Goal: Communication & Community: Participate in discussion

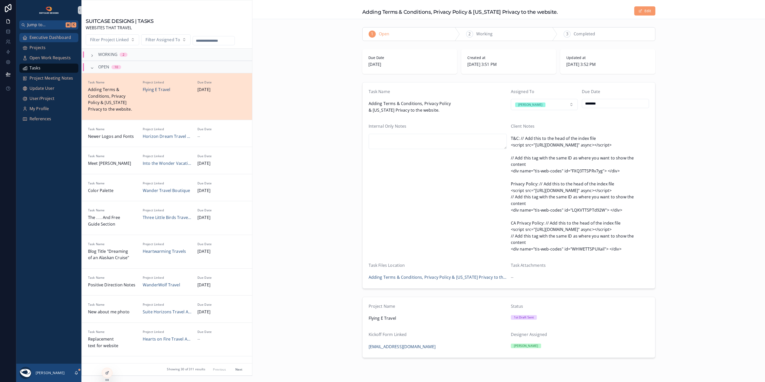
click at [52, 36] on span "Executive Dashboard" at bounding box center [50, 37] width 41 height 7
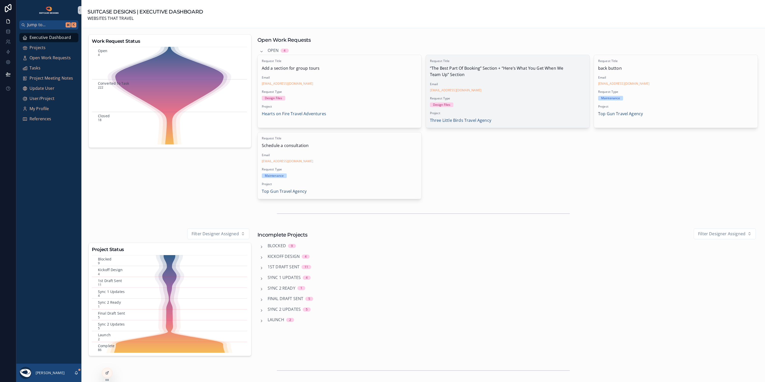
click at [514, 95] on div "Request Title “The Best Part Of Booking” Section + “Here’s What You Get When We…" at bounding box center [508, 91] width 164 height 73
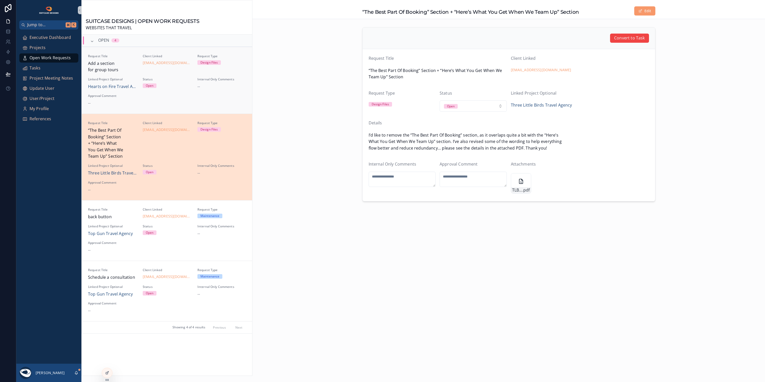
click at [189, 89] on div "Status Open" at bounding box center [167, 83] width 49 height 13
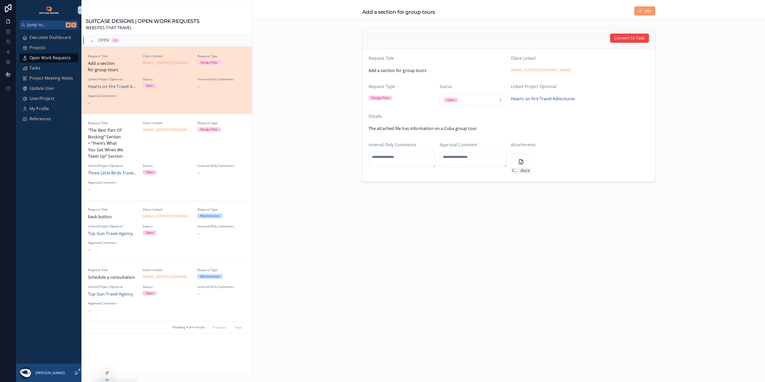
click at [77, 371] on icon "scrollable content" at bounding box center [76, 373] width 4 height 4
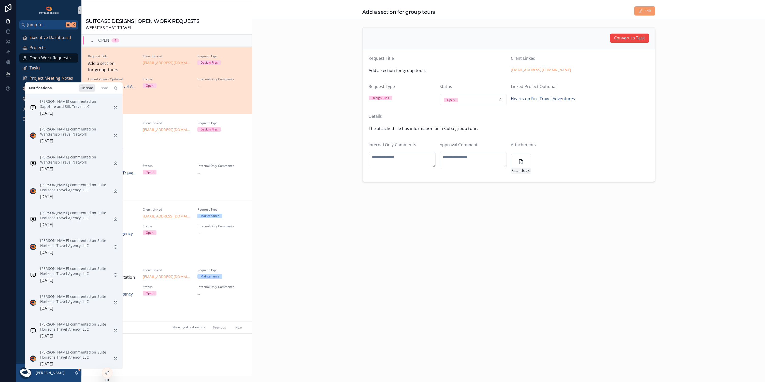
scroll to position [140, 0]
click at [96, 353] on p "[PERSON_NAME] commented on Suite Horizons Travel Agency, LLC" at bounding box center [74, 355] width 69 height 10
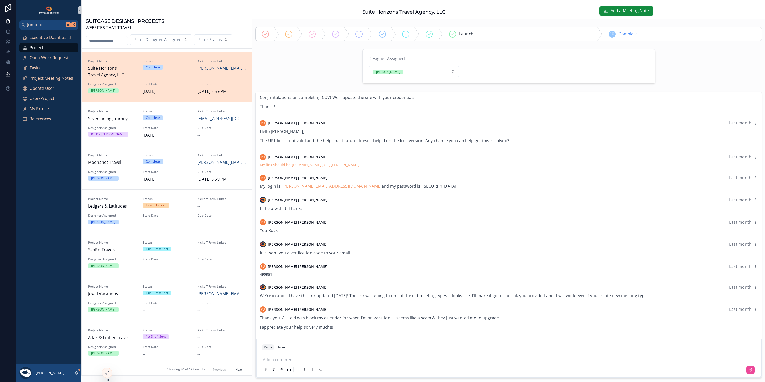
scroll to position [116, 0]
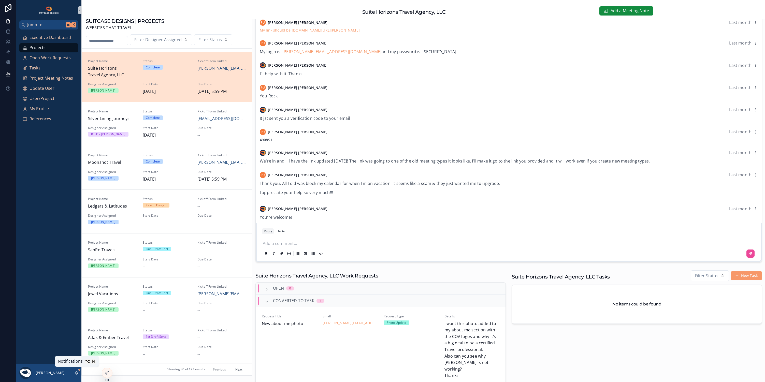
click at [76, 373] on icon "scrollable content" at bounding box center [76, 373] width 4 height 4
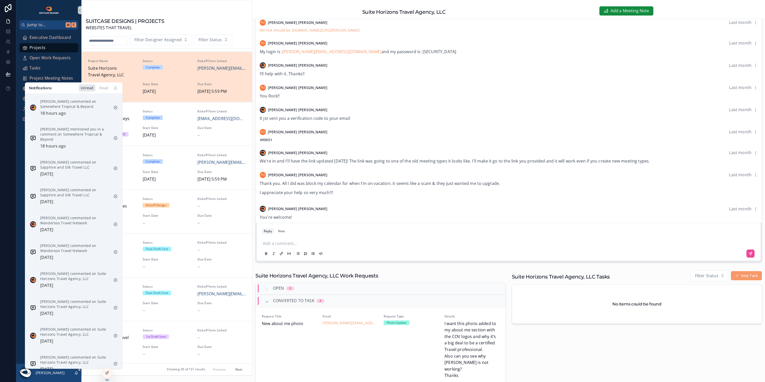
scroll to position [200, 0]
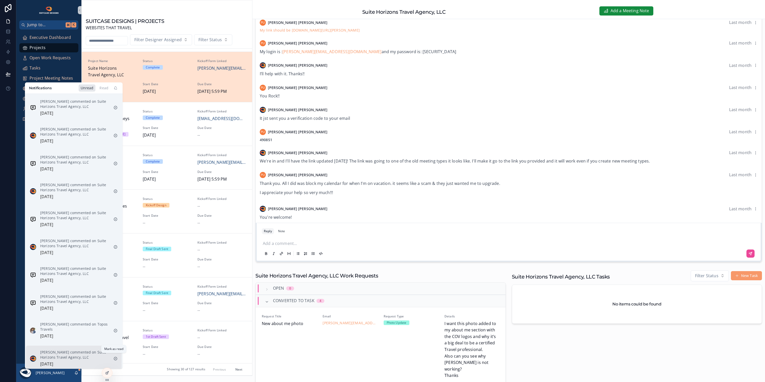
click at [114, 357] on icon "scrollable content" at bounding box center [115, 358] width 3 height 3
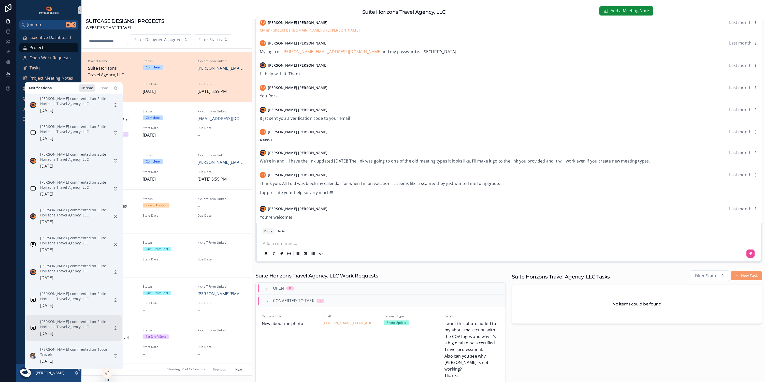
scroll to position [173, 0]
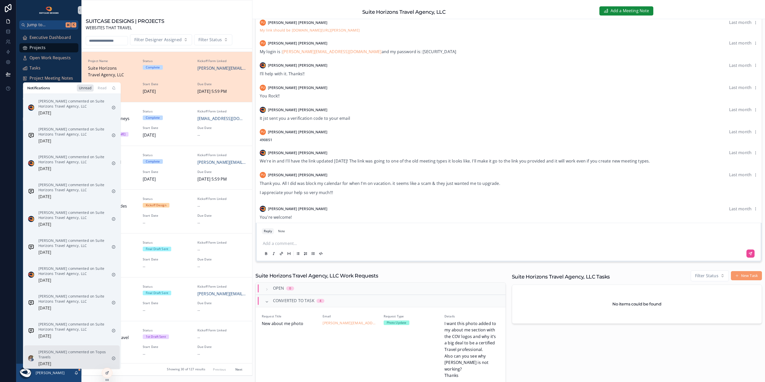
click at [78, 354] on p "[PERSON_NAME] commented on Topos Travels" at bounding box center [72, 355] width 69 height 10
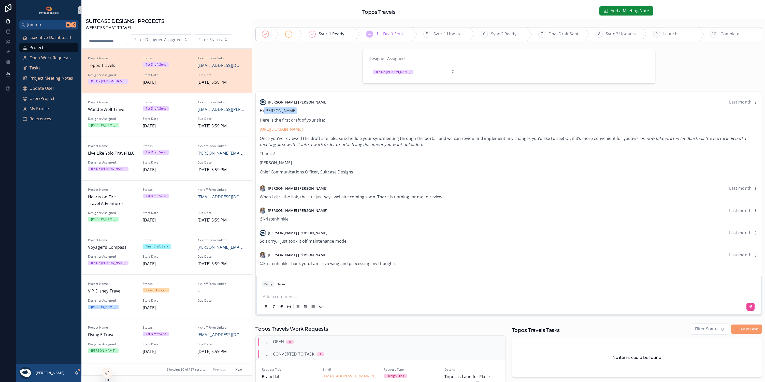
scroll to position [8, 0]
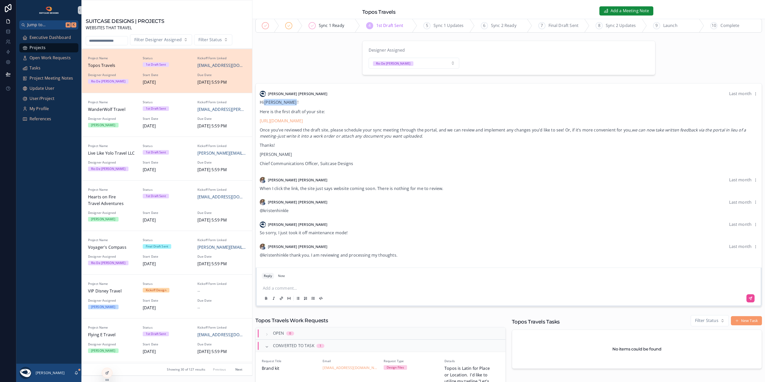
click at [264, 246] on div "scrollable content" at bounding box center [263, 247] width 6 height 6
click at [283, 245] on span "[PERSON_NAME]" at bounding box center [298, 246] width 60 height 5
click at [75, 374] on icon "scrollable content" at bounding box center [76, 373] width 4 height 4
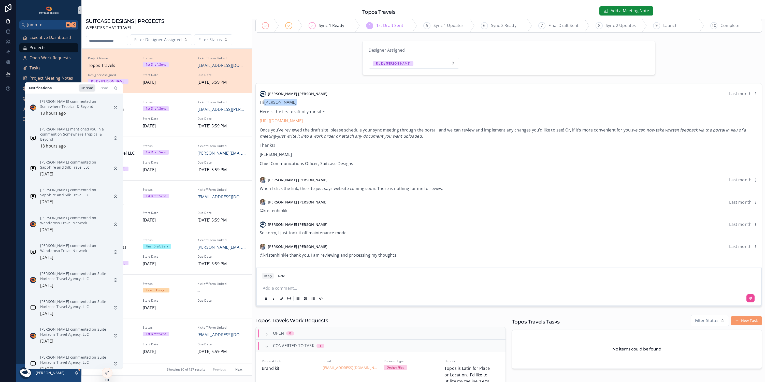
scroll to position [145, 0]
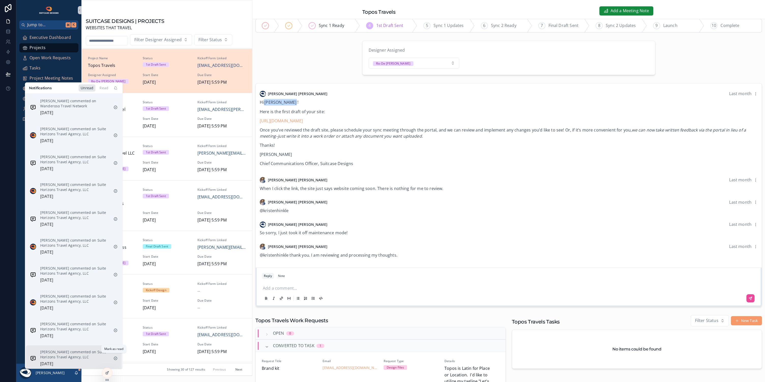
click at [116, 357] on icon "scrollable content" at bounding box center [115, 358] width 4 height 4
click at [114, 356] on icon "scrollable content" at bounding box center [115, 358] width 4 height 4
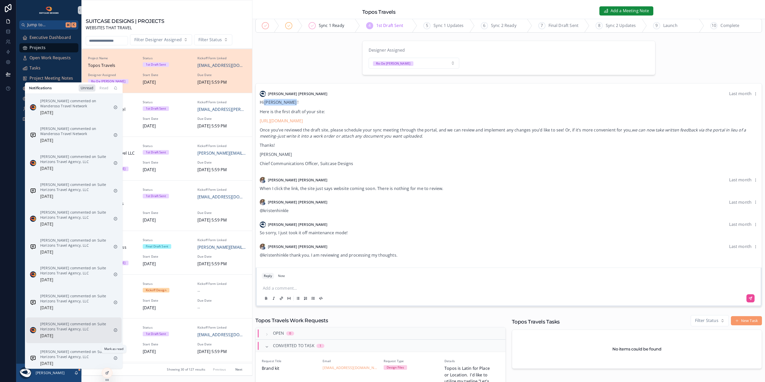
scroll to position [95, 0]
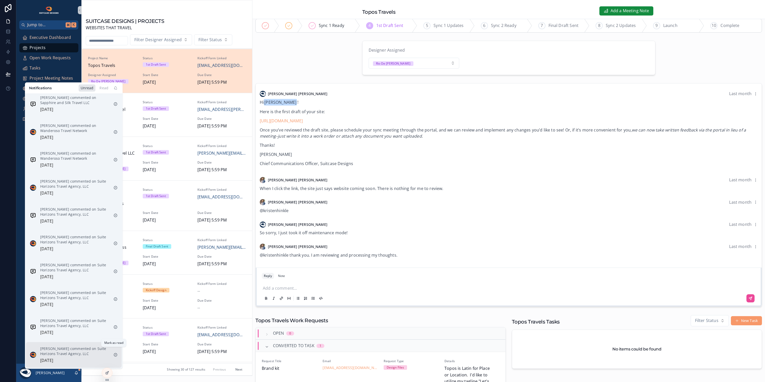
click at [115, 353] on icon "scrollable content" at bounding box center [115, 355] width 4 height 4
click at [114, 353] on icon "scrollable content" at bounding box center [115, 355] width 4 height 4
click at [115, 355] on icon "scrollable content" at bounding box center [115, 355] width 1 height 1
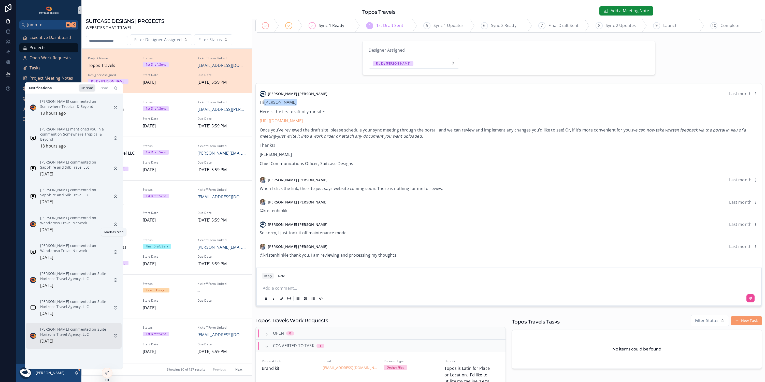
click at [114, 334] on icon "scrollable content" at bounding box center [115, 336] width 4 height 4
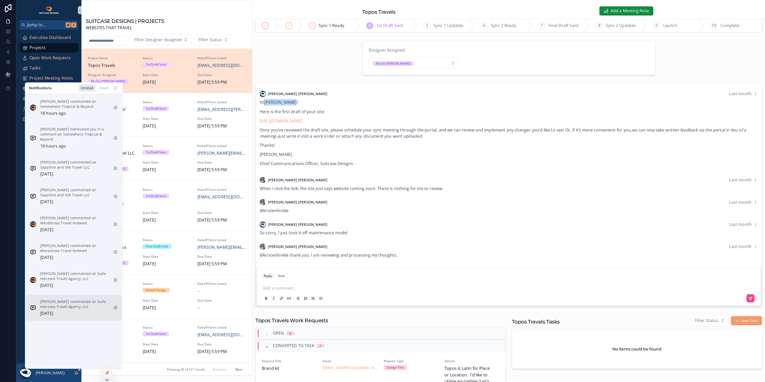
click at [115, 304] on div "scrollable content" at bounding box center [115, 308] width 8 height 8
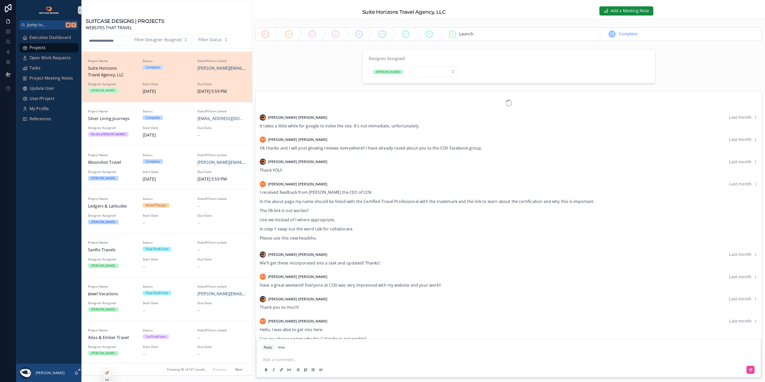
scroll to position [334, 0]
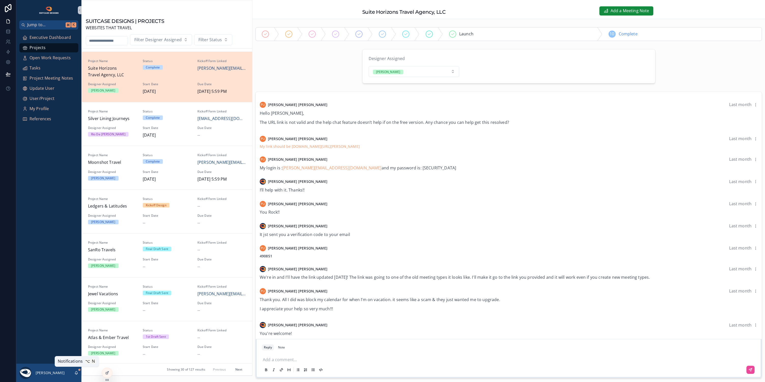
click at [77, 372] on icon "scrollable content" at bounding box center [76, 372] width 3 height 2
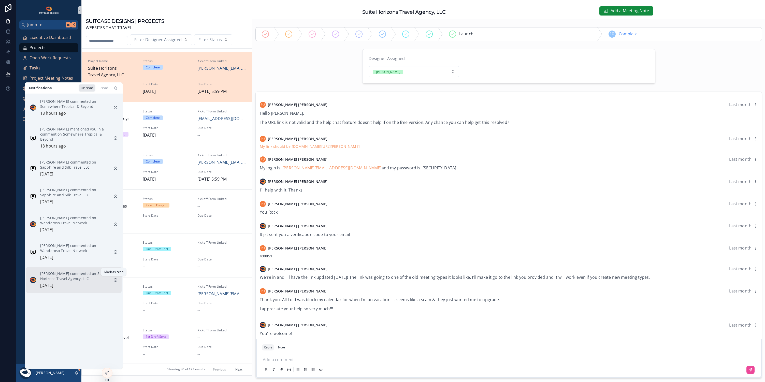
click at [114, 280] on icon "scrollable content" at bounding box center [115, 280] width 4 height 4
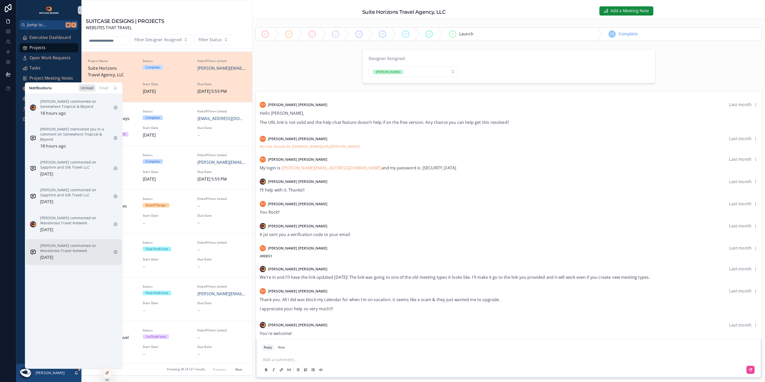
click at [81, 256] on div "[PERSON_NAME] commented on Wanderoso Travel Network [DATE]" at bounding box center [74, 252] width 69 height 18
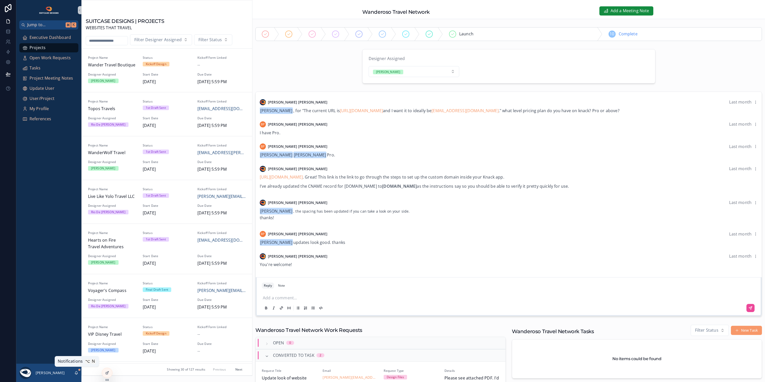
click at [76, 373] on icon "scrollable content" at bounding box center [76, 373] width 4 height 4
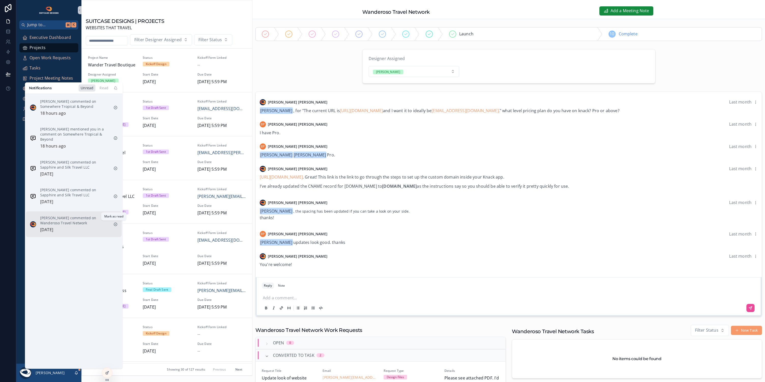
click at [114, 224] on icon "scrollable content" at bounding box center [115, 224] width 4 height 4
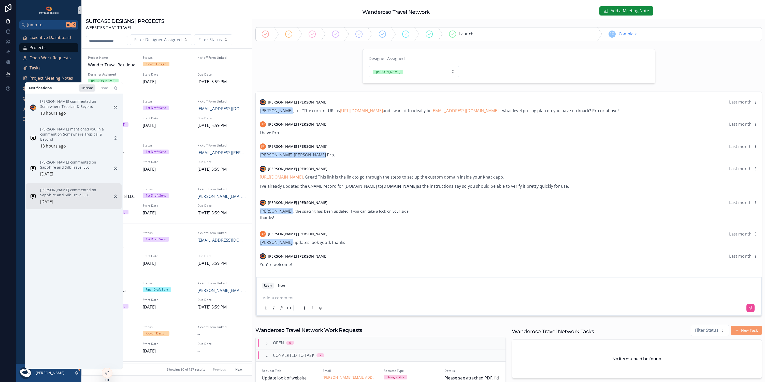
click at [81, 199] on div "[PERSON_NAME] commented on Sapphire and Silk Travel LLC [DATE]" at bounding box center [74, 197] width 69 height 18
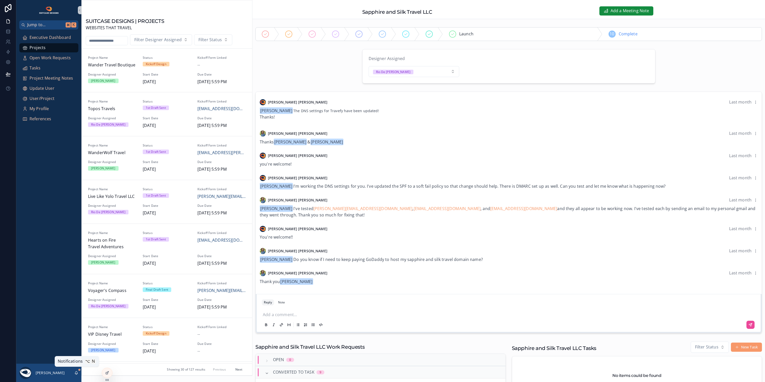
click at [77, 373] on icon "scrollable content" at bounding box center [76, 373] width 4 height 4
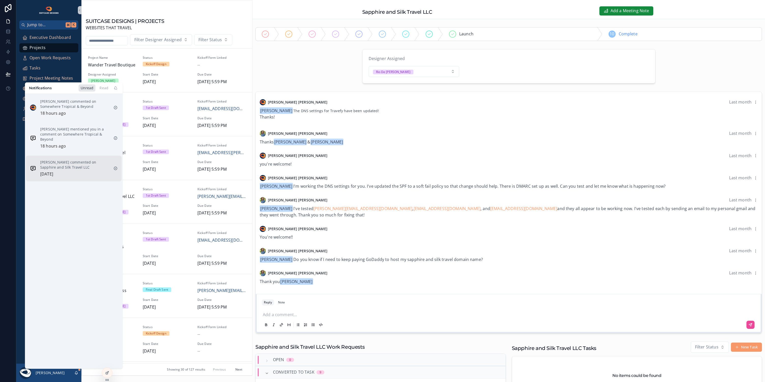
click at [99, 169] on p "[PERSON_NAME] commented on Sapphire and Silk Travel LLC" at bounding box center [74, 165] width 69 height 10
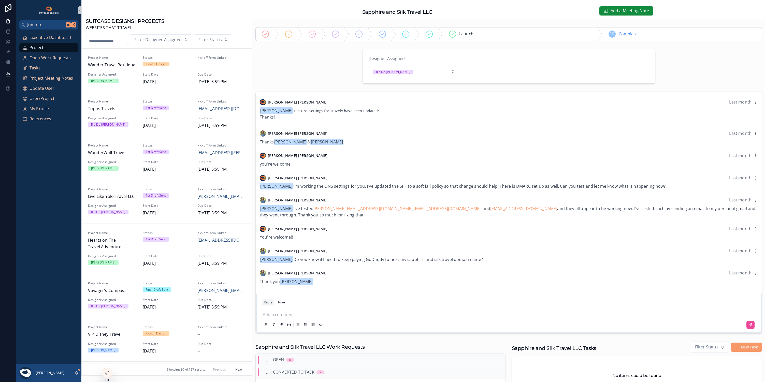
drag, startPoint x: 292, startPoint y: 311, endPoint x: 289, endPoint y: 307, distance: 5.4
click at [290, 307] on div "Add a comment..." at bounding box center [509, 319] width 500 height 25
click at [749, 324] on icon "scrollable content" at bounding box center [751, 326] width 4 height 4
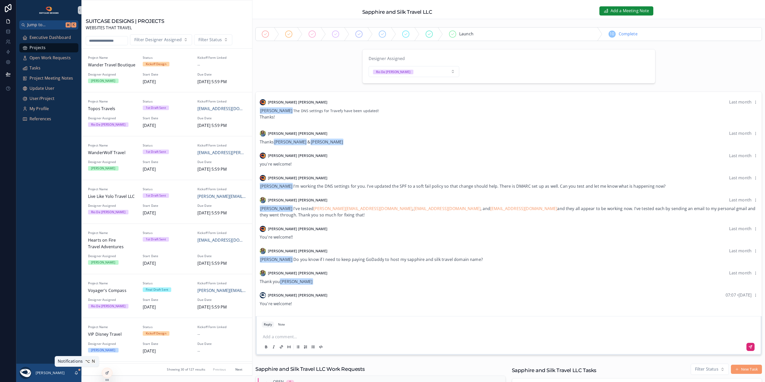
click at [76, 372] on icon "scrollable content" at bounding box center [76, 373] width 4 height 4
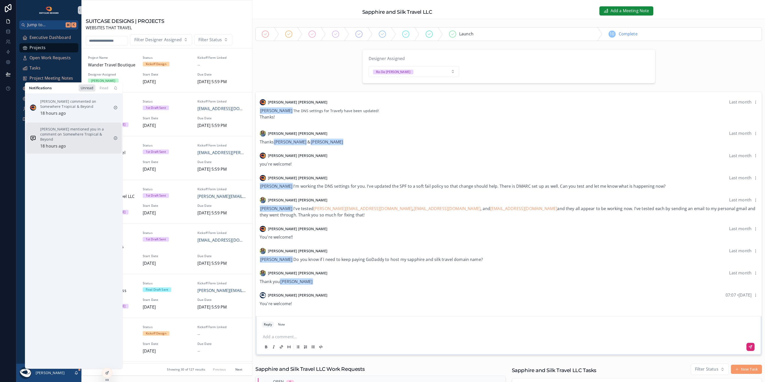
click at [79, 139] on p "[PERSON_NAME] mentioned you in a comment on Somewhere Tropical & Beyond" at bounding box center [74, 134] width 69 height 15
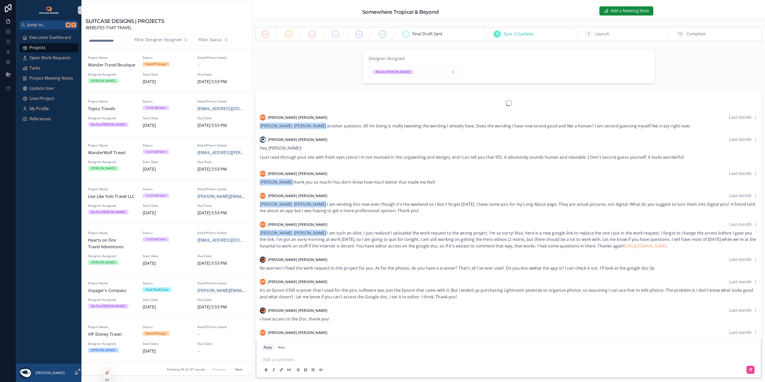
scroll to position [282, 0]
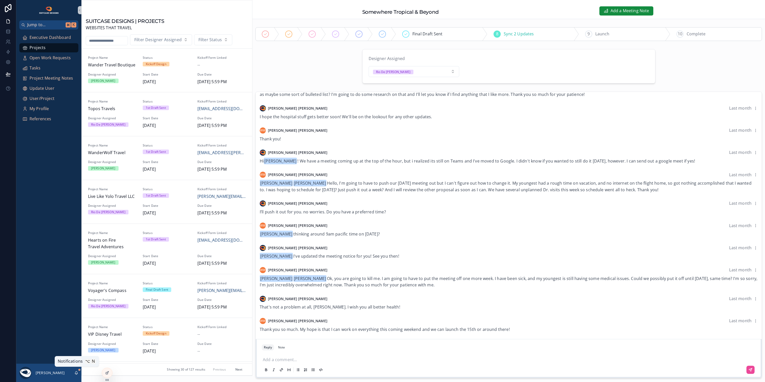
click at [76, 374] on icon "scrollable content" at bounding box center [76, 374] width 1 height 1
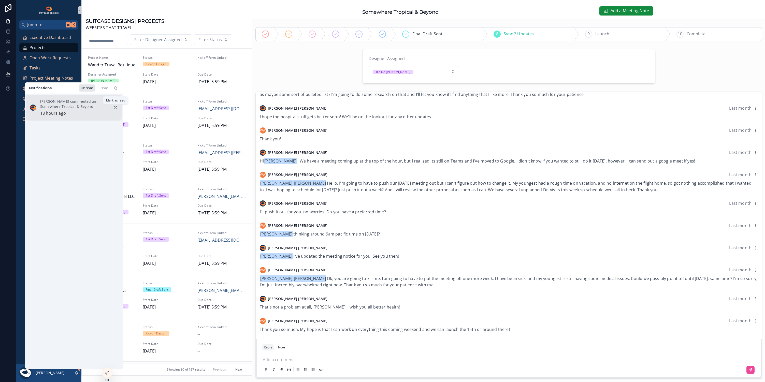
click at [114, 108] on icon "scrollable content" at bounding box center [115, 108] width 4 height 4
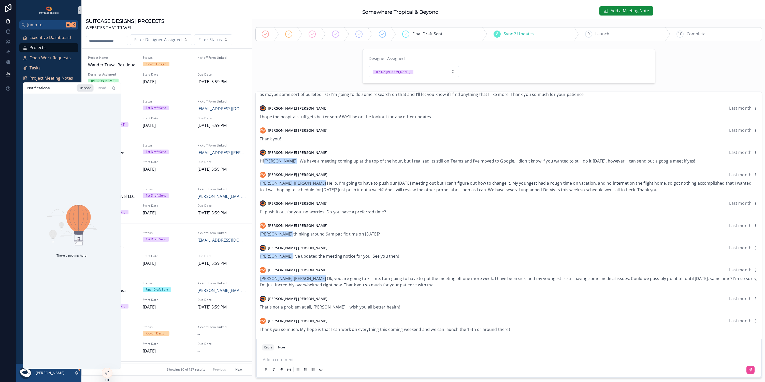
click at [184, 9] on div "scrollable content" at bounding box center [167, 10] width 162 height 4
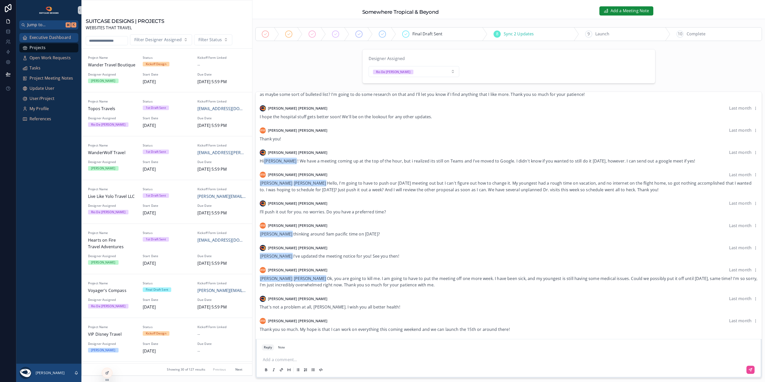
click at [45, 38] on span "Executive Dashboard" at bounding box center [50, 37] width 41 height 7
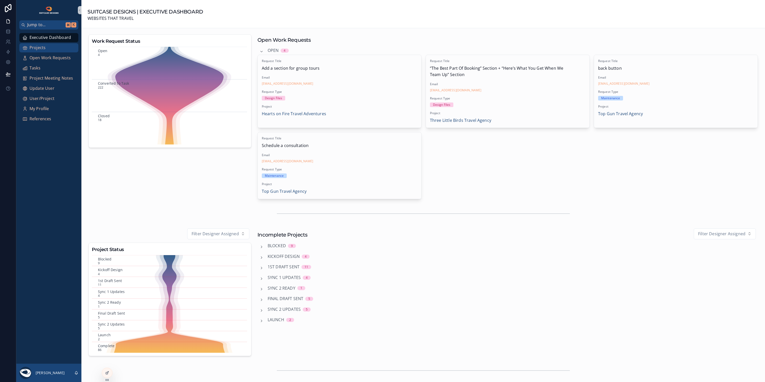
click at [59, 48] on div "Projects" at bounding box center [48, 48] width 53 height 8
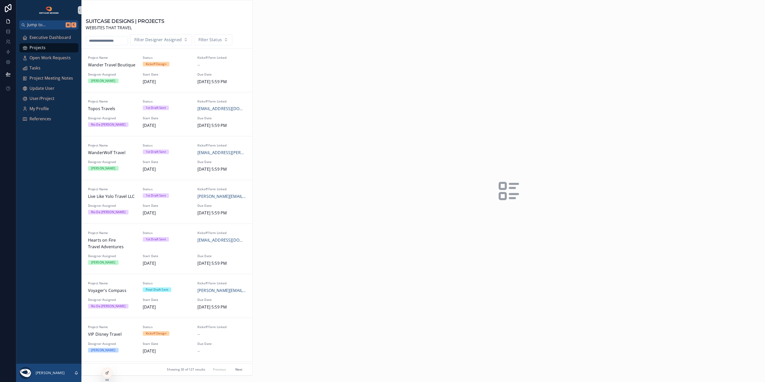
click at [102, 42] on input "scrollable content" at bounding box center [107, 40] width 42 height 7
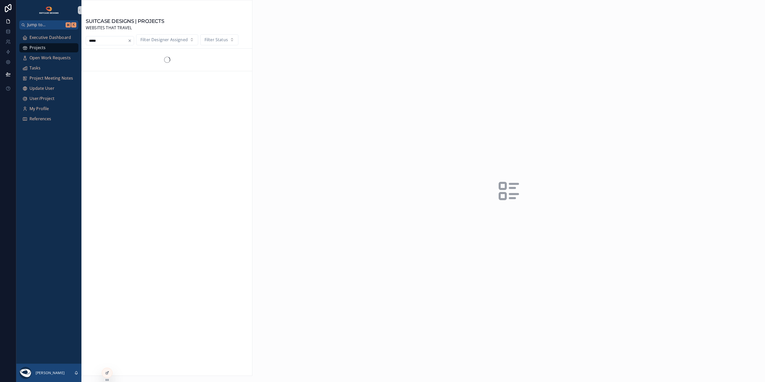
type input "*****"
click at [124, 66] on span "Three Little Birds Travel Agency" at bounding box center [112, 68] width 49 height 13
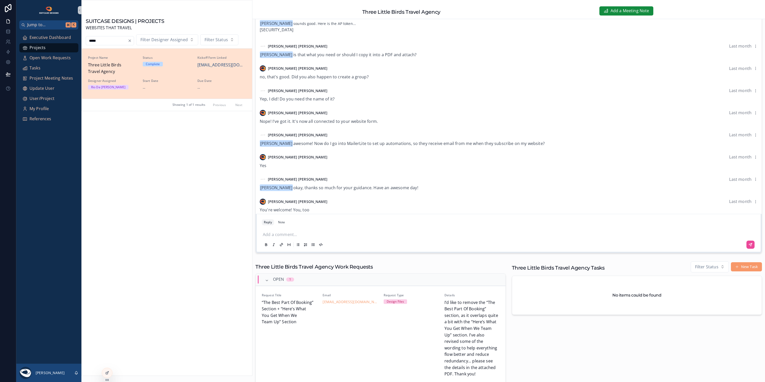
scroll to position [288, 0]
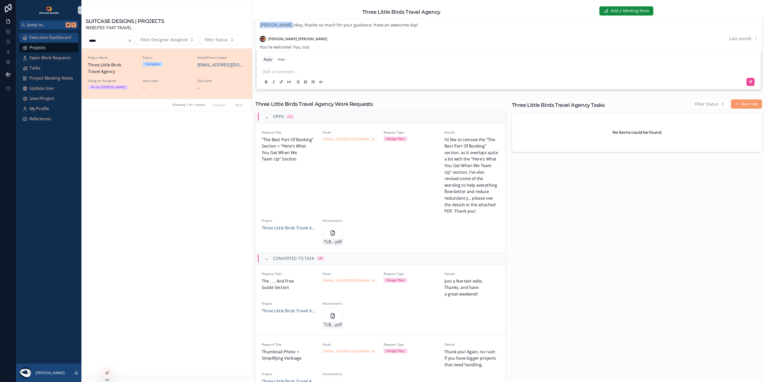
click at [46, 40] on span "Executive Dashboard" at bounding box center [50, 37] width 41 height 7
